Goal: Browse casually

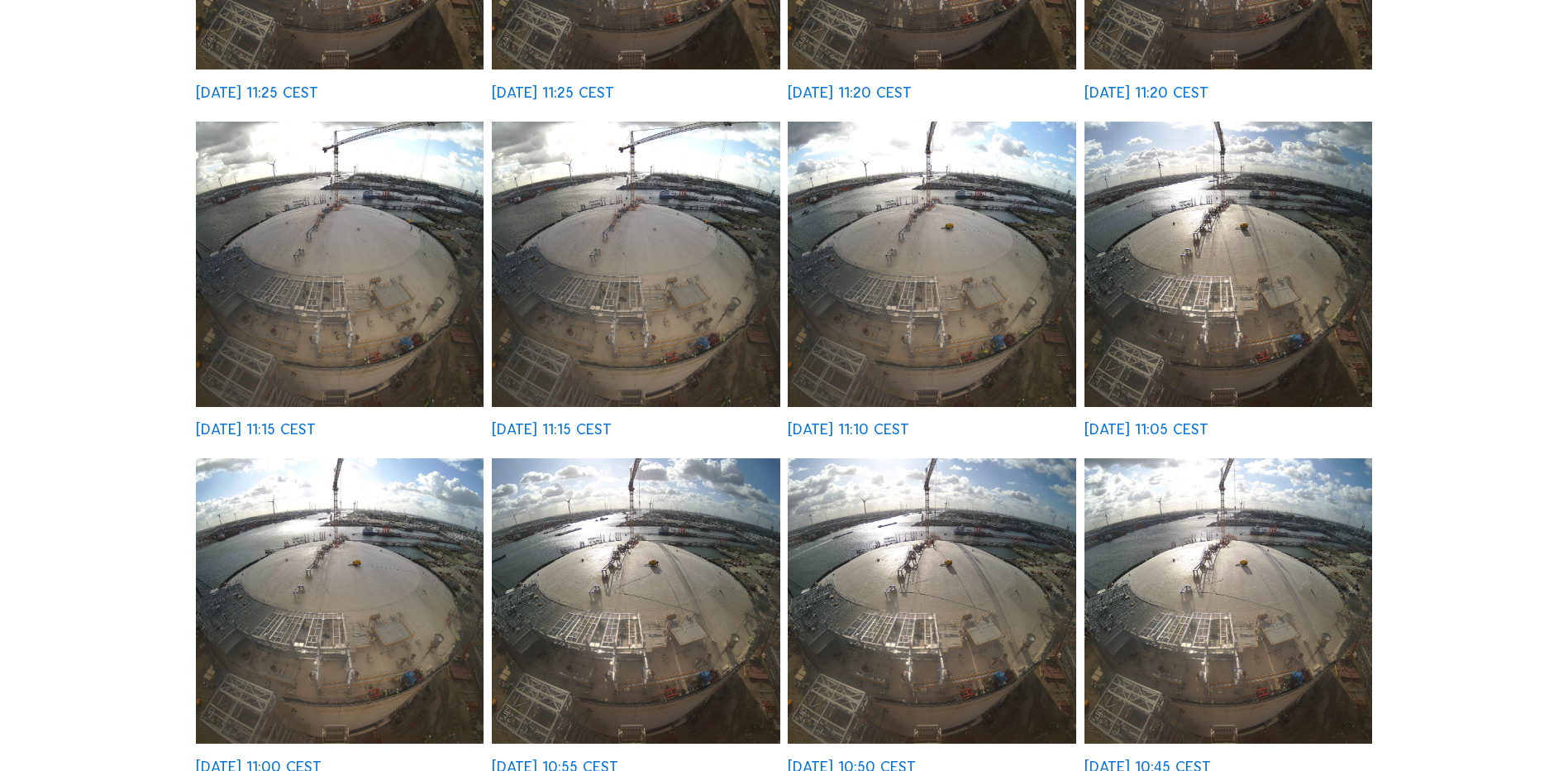
scroll to position [993, 0]
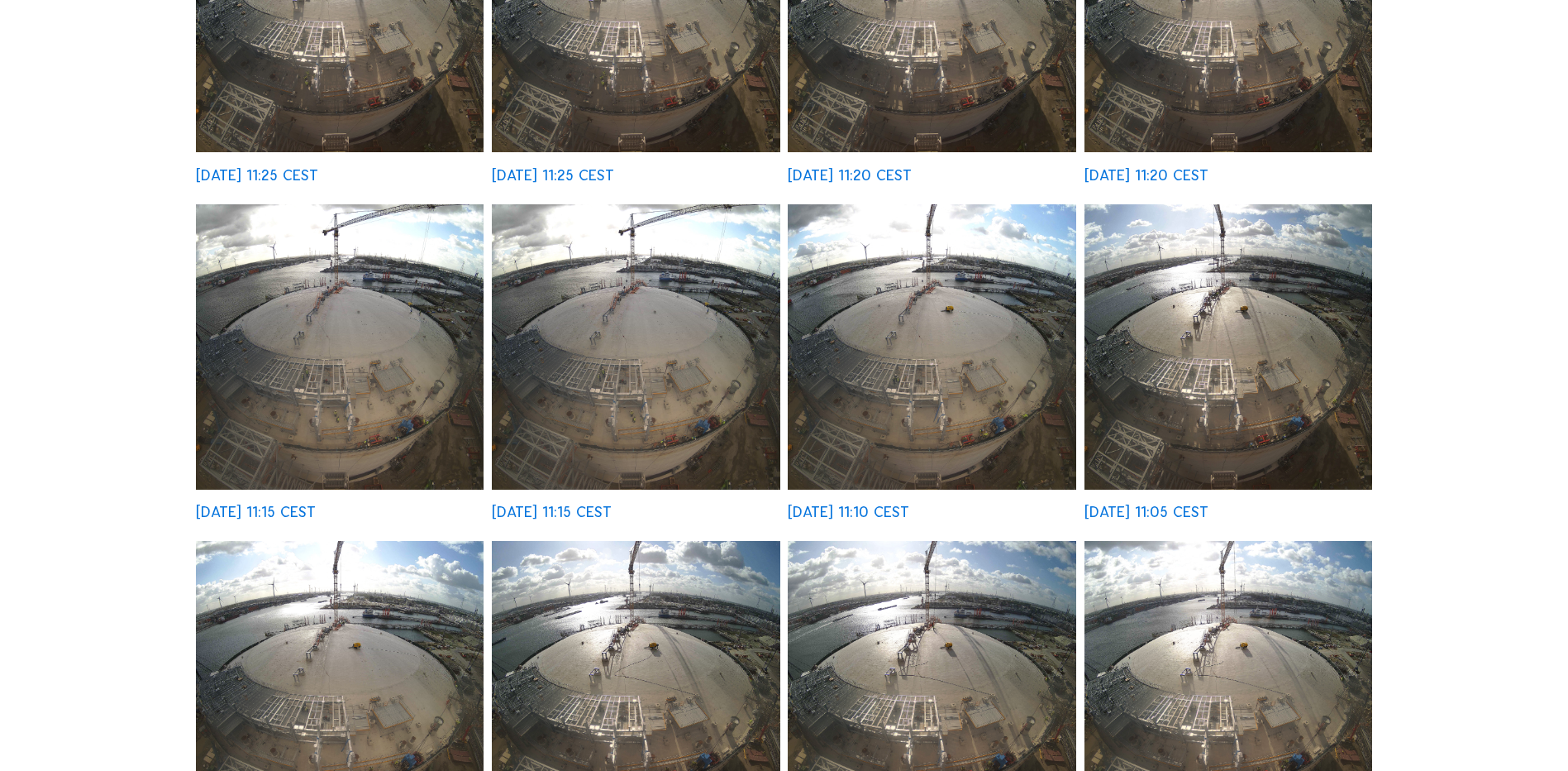
click at [367, 437] on img at bounding box center [339, 347] width 288 height 285
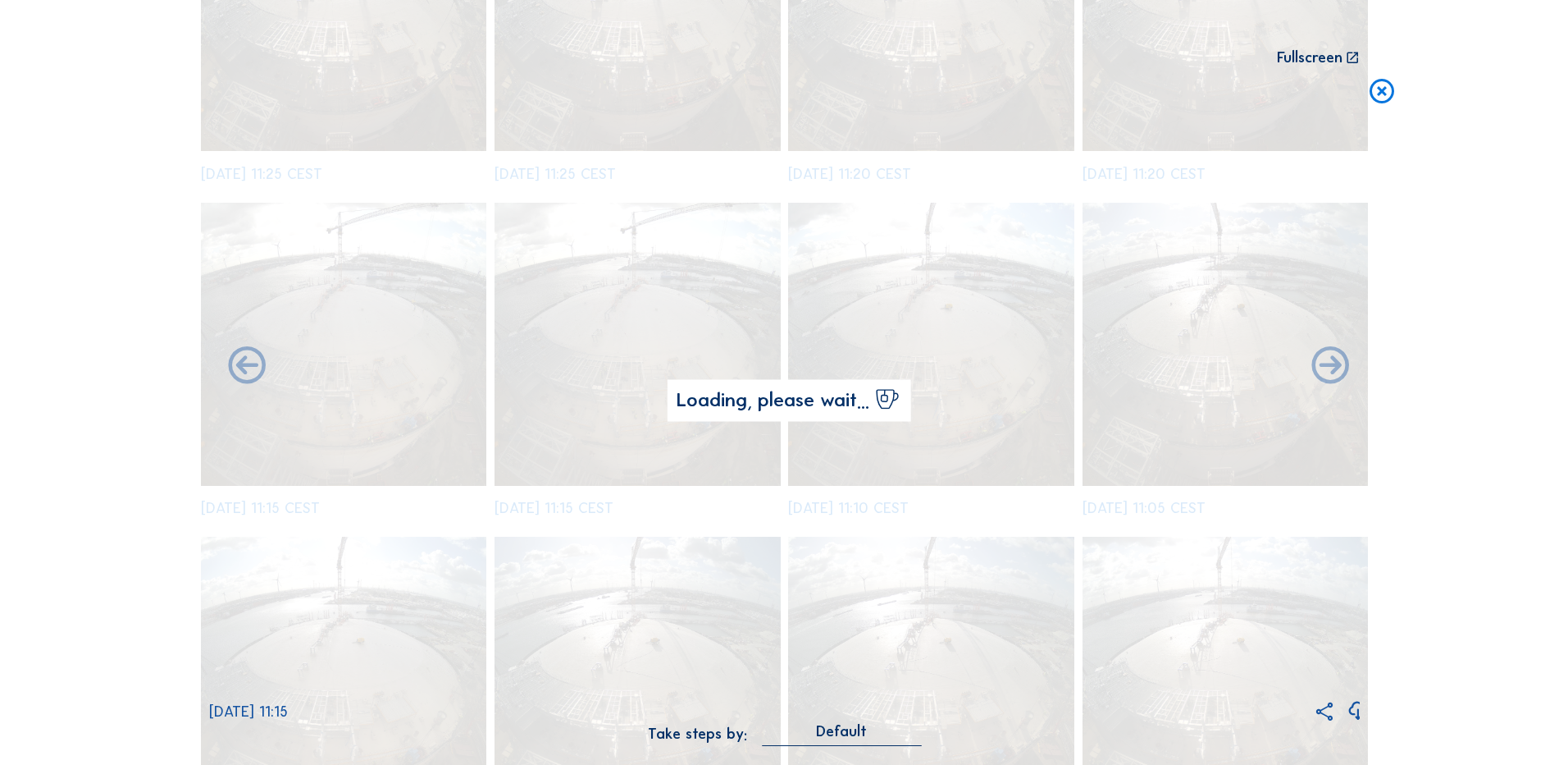
scroll to position [741, 0]
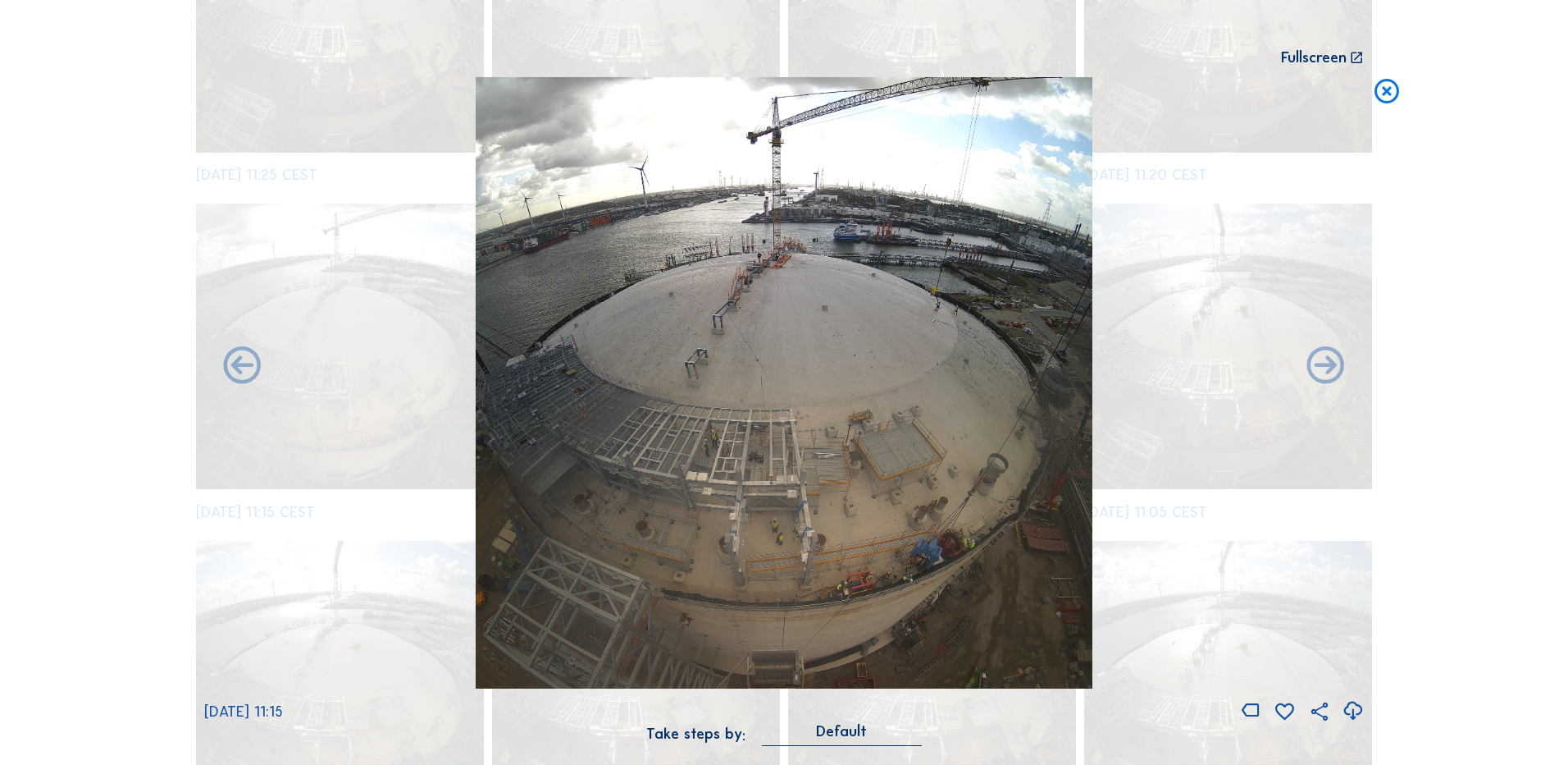
click at [1353, 709] on icon at bounding box center [1352, 710] width 22 height 27
click at [1421, 302] on div "Scroll to travel through time | Press 'Alt' Button + Scroll to Zoom | Click and…" at bounding box center [784, 382] width 1568 height 765
click at [1387, 96] on icon at bounding box center [1387, 92] width 30 height 31
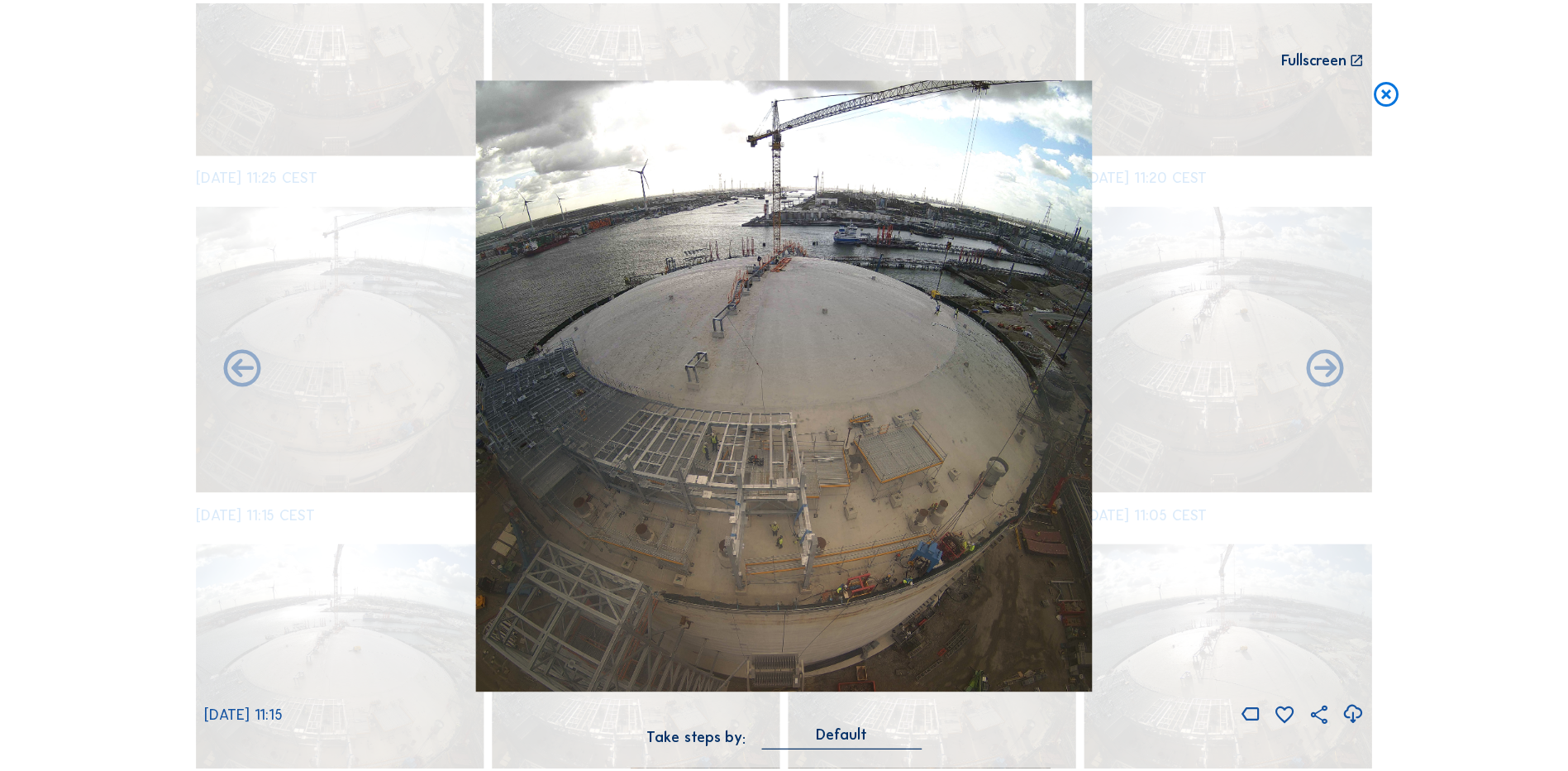
scroll to position [744, 0]
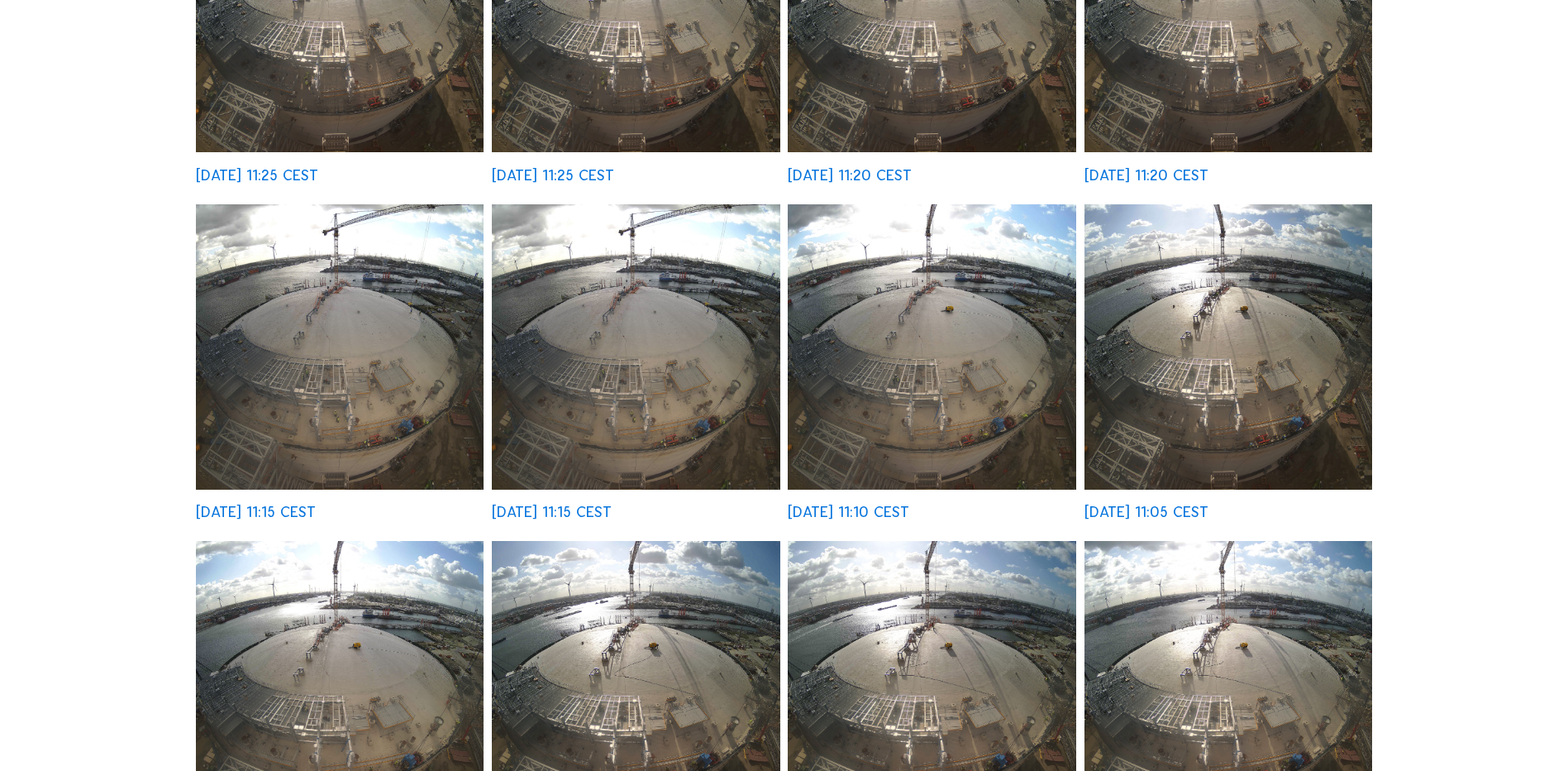
click at [1499, 252] on div "Cameras Timelapses My C-Site Fullscreen TGE GAS / [GEOGRAPHIC_DATA] Ineos Proje…" at bounding box center [784, 418] width 1568 height 2325
